Goal: Task Accomplishment & Management: Manage account settings

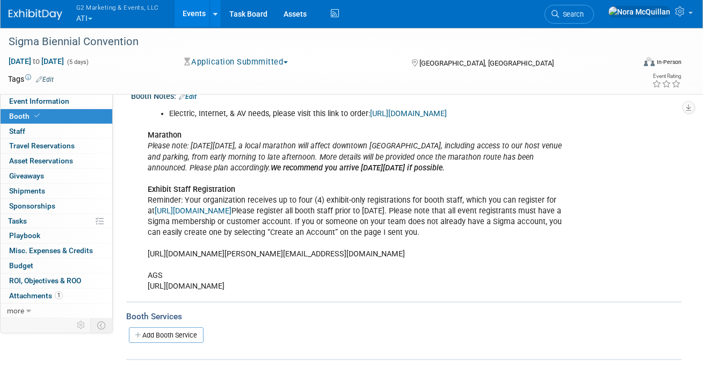
click at [91, 16] on button "G2 Marketing & Events, LLC ATI" at bounding box center [123, 14] width 97 height 28
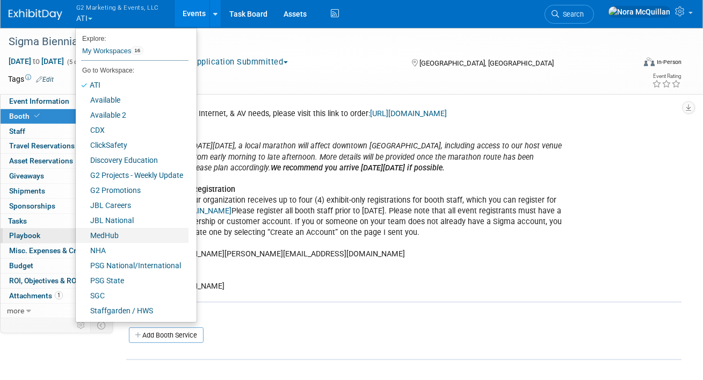
click at [107, 236] on link "MedHub" at bounding box center [132, 235] width 113 height 15
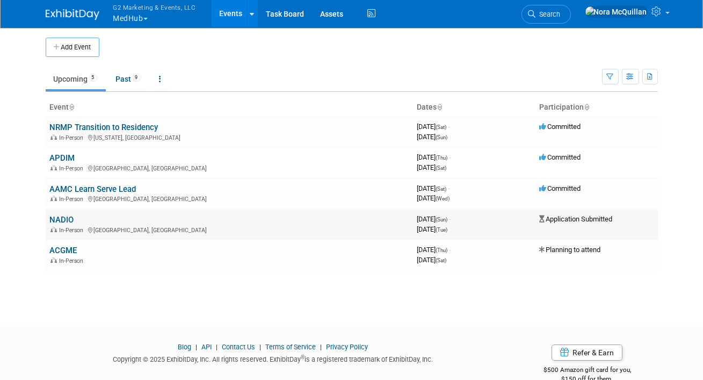
click at [66, 221] on link "NADIO" at bounding box center [62, 220] width 24 height 10
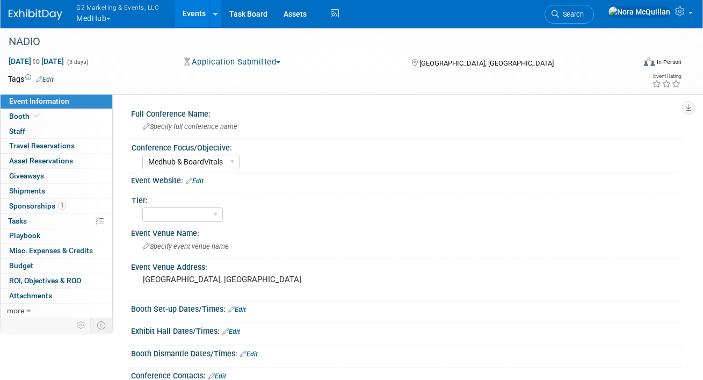
select select "Medhub & BoardVitals"
click at [46, 121] on link "Booth" at bounding box center [57, 116] width 112 height 15
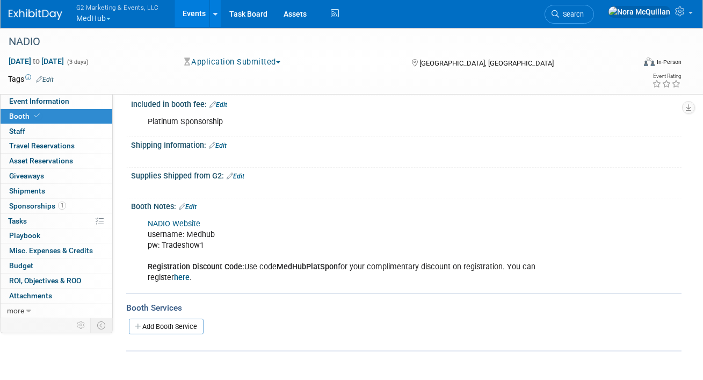
scroll to position [198, 0]
click at [197, 205] on link "Edit" at bounding box center [188, 208] width 18 height 8
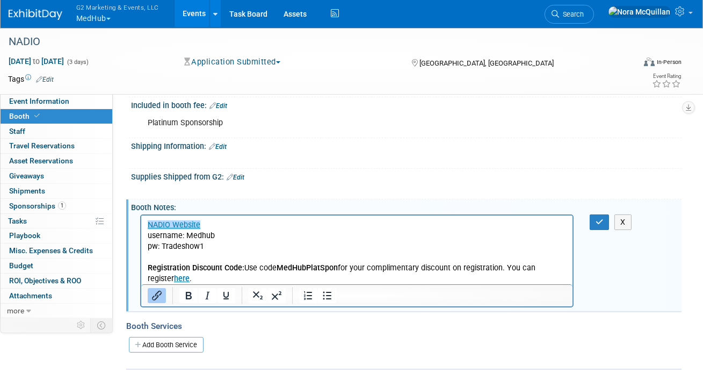
scroll to position [0, 0]
click at [210, 273] on p "NADIO Website username: Medhub pw: Tradeshow1 Registration Discount Code: Use c…" at bounding box center [356, 251] width 419 height 64
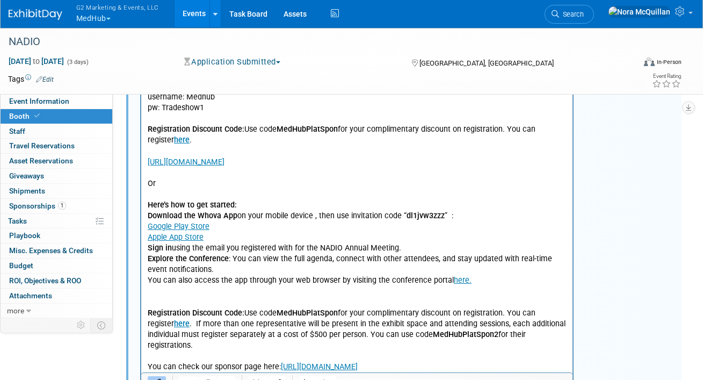
scroll to position [177, 0]
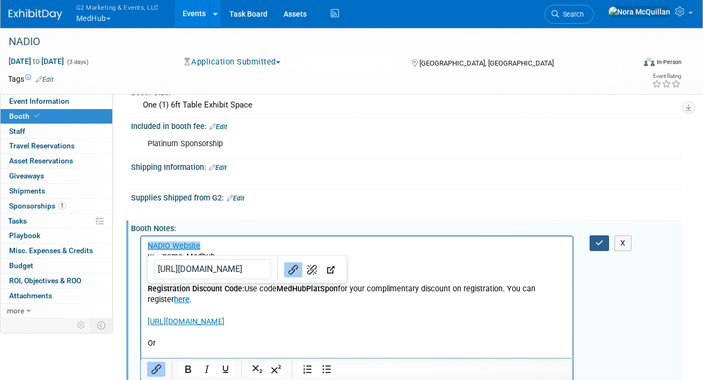
click at [598, 239] on icon "button" at bounding box center [600, 243] width 8 height 8
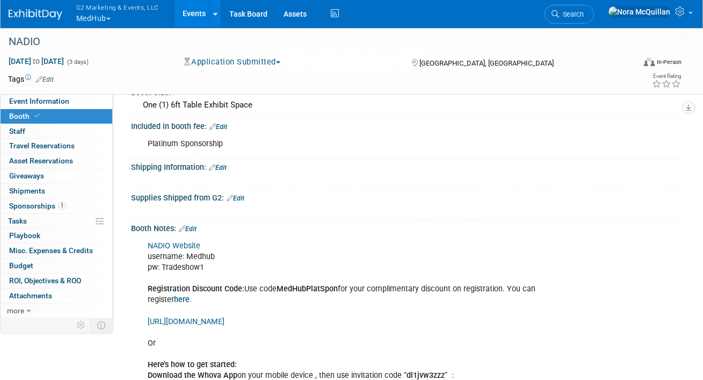
click at [92, 13] on button "G2 Marketing & Events, LLC MedHub" at bounding box center [123, 14] width 97 height 28
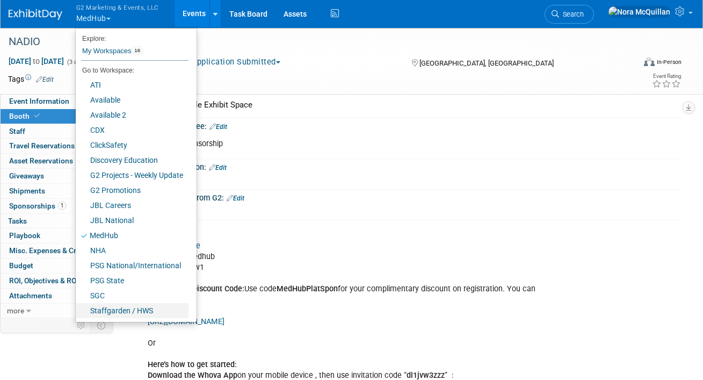
click at [104, 309] on link "Staffgarden / HWS" at bounding box center [132, 310] width 113 height 15
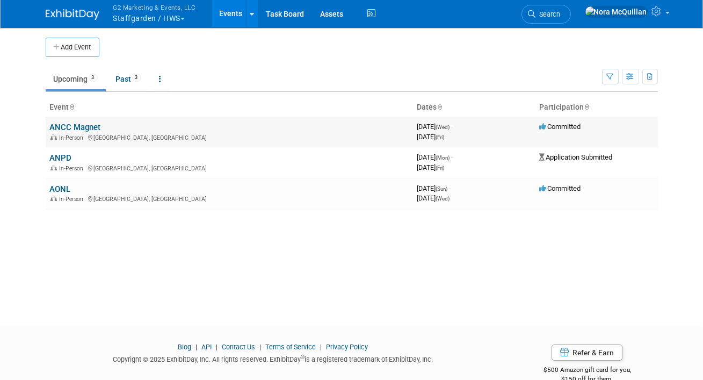
click at [75, 129] on link "ANCC Magnet" at bounding box center [75, 127] width 51 height 10
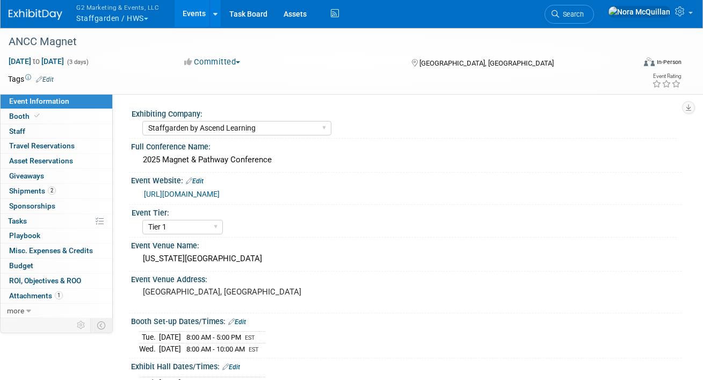
select select "Staffgarden by Ascend Learning"
select select "Tier 1"
select select "No"
click at [45, 116] on link "Booth" at bounding box center [57, 116] width 112 height 15
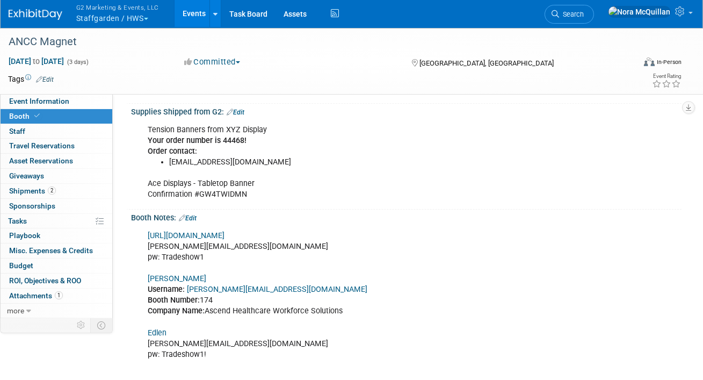
scroll to position [466, 0]
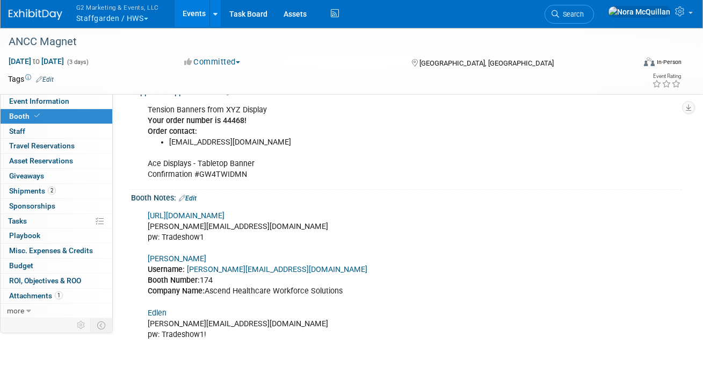
click at [222, 213] on link "https://ancc25.exh.mapyourshow.com/7_0/main/default" at bounding box center [186, 215] width 77 height 9
click at [162, 258] on link "Shepard" at bounding box center [177, 258] width 59 height 9
click at [194, 216] on link "https://ancc25.exh.mapyourshow.com/7_0/main/default" at bounding box center [186, 215] width 77 height 9
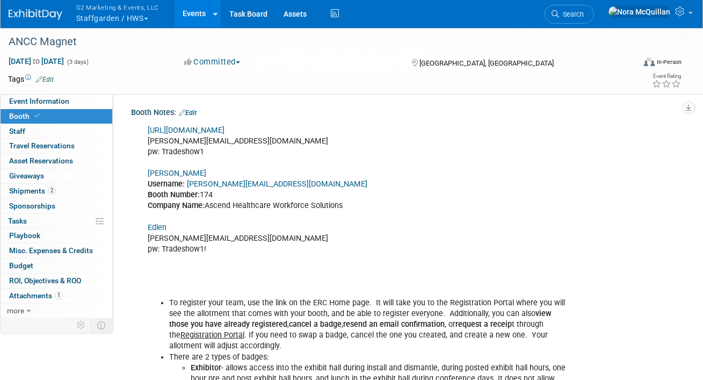
scroll to position [548, 0]
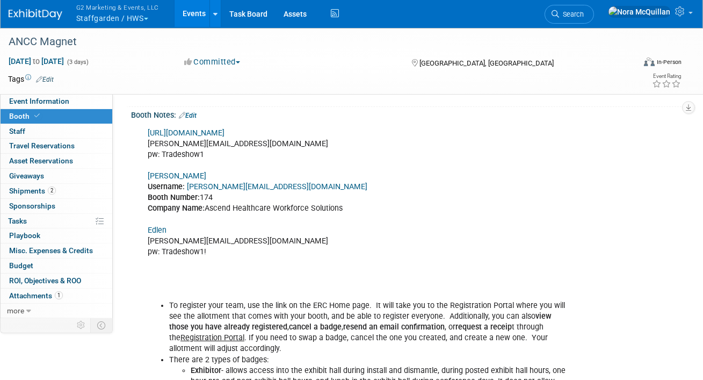
click at [165, 175] on link "Shepard" at bounding box center [177, 175] width 59 height 9
click at [114, 17] on button "G2 Marketing & Events, LLC Staffgarden / HWS" at bounding box center [123, 14] width 97 height 28
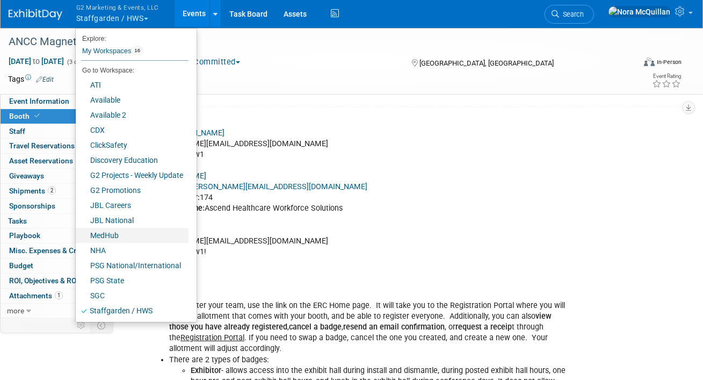
click at [113, 236] on link "MedHub" at bounding box center [132, 235] width 113 height 15
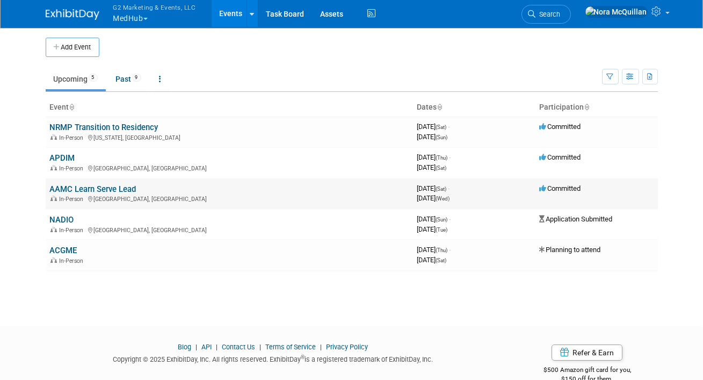
click at [83, 187] on link "AAMC Learn Serve Lead" at bounding box center [93, 189] width 86 height 10
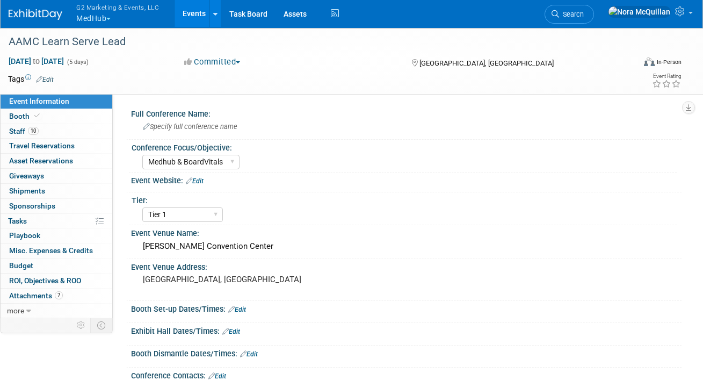
select select "Medhub & BoardVitals"
select select "Tier 1"
click at [77, 119] on link "Booth" at bounding box center [57, 116] width 112 height 15
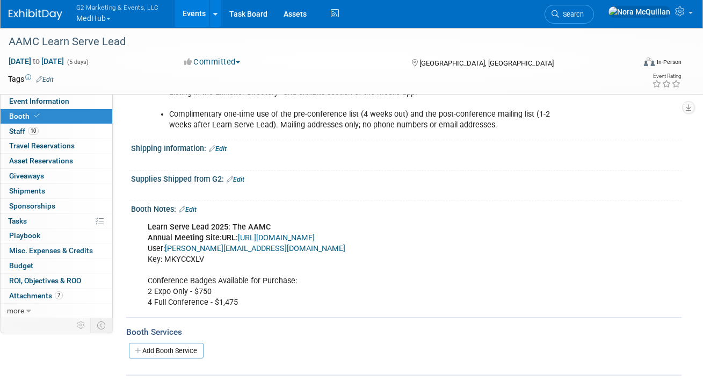
scroll to position [623, 0]
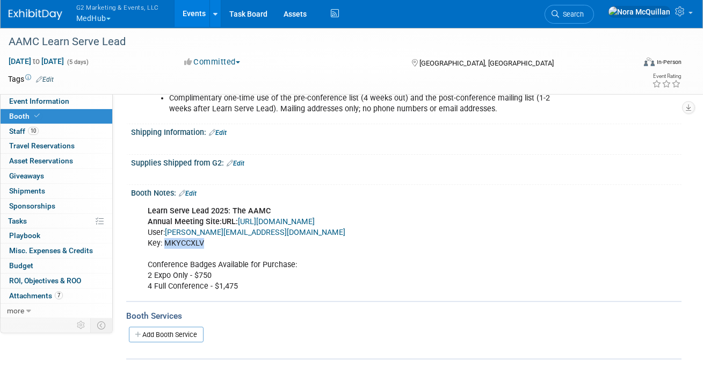
drag, startPoint x: 207, startPoint y: 239, endPoint x: 165, endPoint y: 243, distance: 42.1
click at [165, 243] on div "Learn Serve Lead 2025: The AAMC Annual Meeting Site: URL: [URL][DOMAIN_NAME] Us…" at bounding box center [357, 248] width 434 height 97
copy div "MKYCCXLV"
click at [290, 217] on link "[URL][DOMAIN_NAME]" at bounding box center [276, 221] width 77 height 9
click at [59, 99] on span "Event Information" at bounding box center [39, 101] width 60 height 9
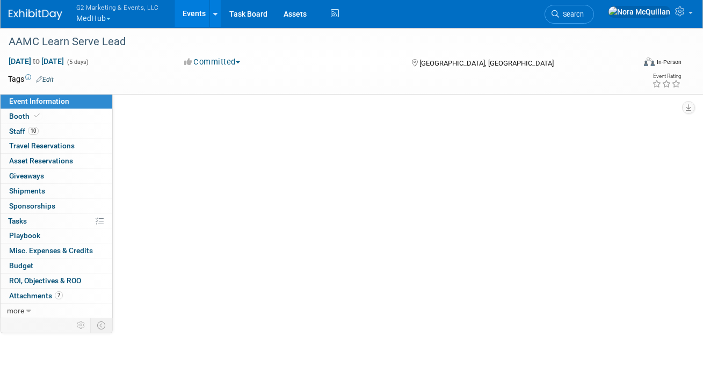
scroll to position [0, 0]
select select "Medhub & BoardVitals"
select select "Tier 1"
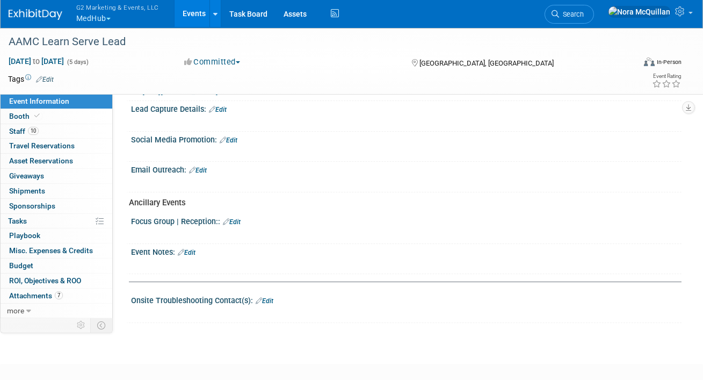
scroll to position [349, 0]
